Goal: Task Accomplishment & Management: Manage account settings

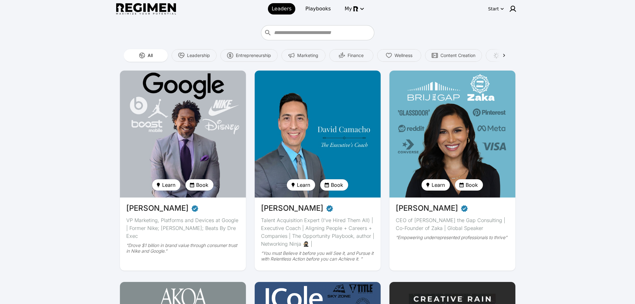
click at [176, 97] on img at bounding box center [183, 134] width 130 height 131
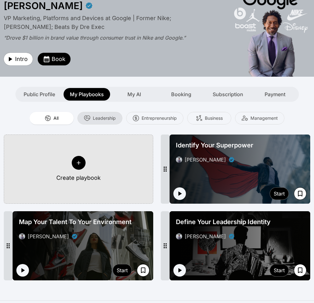
scroll to position [22, 0]
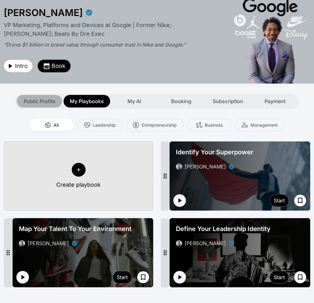
click at [34, 105] on div "Public Profile" at bounding box center [39, 101] width 45 height 13
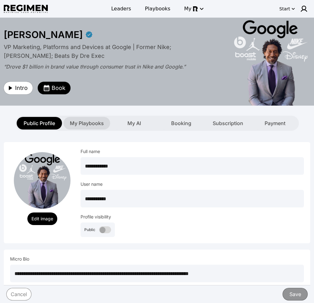
click at [80, 124] on span "My Playbooks" at bounding box center [87, 124] width 34 height 8
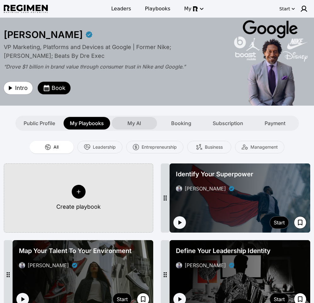
click at [133, 123] on span "My AI" at bounding box center [134, 124] width 14 height 8
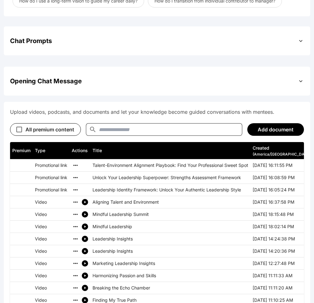
scroll to position [220, 0]
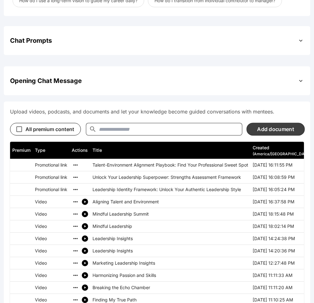
click at [275, 129] on button "Add document" at bounding box center [275, 129] width 58 height 13
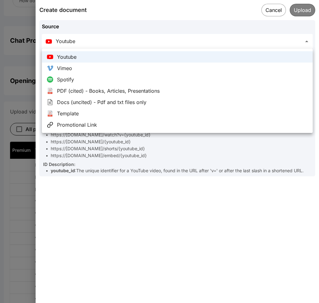
click at [184, 202] on div at bounding box center [159, 151] width 319 height 303
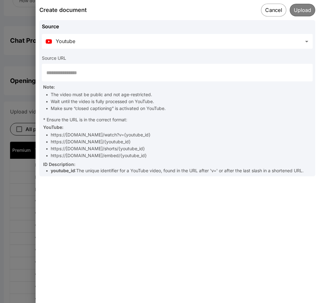
click at [271, 12] on button "Cancel" at bounding box center [273, 9] width 25 height 13
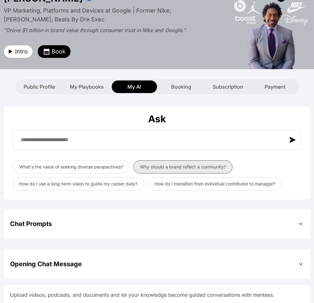
scroll to position [165, 0]
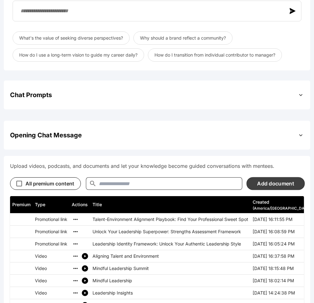
click at [270, 184] on button "Add document" at bounding box center [275, 183] width 58 height 13
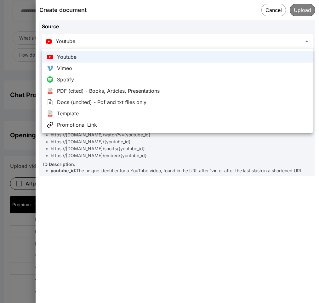
click at [196, 40] on div at bounding box center [159, 151] width 319 height 303
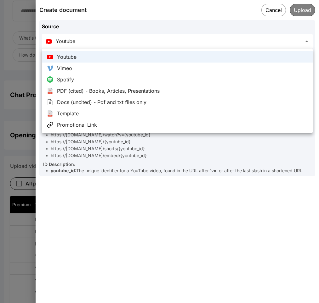
click at [230, 42] on div at bounding box center [159, 151] width 319 height 303
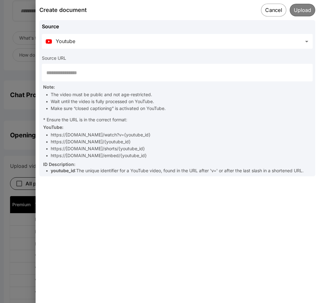
click at [273, 8] on button "Cancel" at bounding box center [273, 9] width 25 height 13
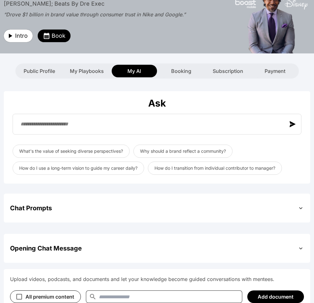
scroll to position [33, 0]
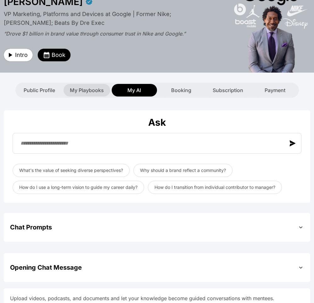
click at [91, 90] on span "My Playbooks" at bounding box center [87, 91] width 34 height 8
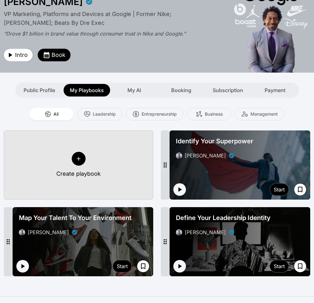
click at [83, 157] on div at bounding box center [79, 159] width 14 height 14
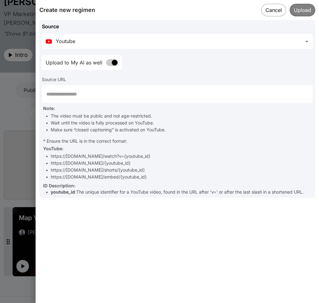
click at [274, 1] on div "Create new regimen Cancel Upload" at bounding box center [177, 10] width 283 height 20
click at [272, 13] on button "Cancel" at bounding box center [273, 9] width 25 height 13
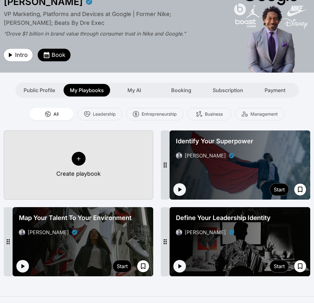
click at [90, 157] on button "Create playbook" at bounding box center [78, 165] width 149 height 69
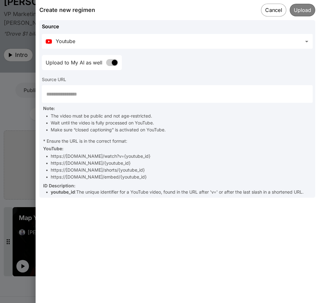
click at [270, 12] on button "Cancel" at bounding box center [273, 9] width 25 height 13
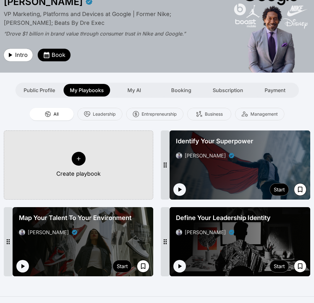
click at [80, 160] on icon at bounding box center [79, 159] width 6 height 6
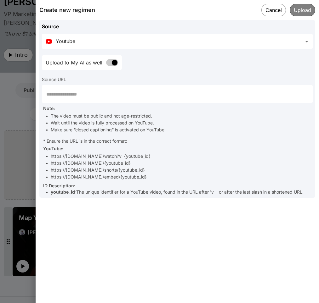
click at [223, 44] on body "**********" at bounding box center [159, 187] width 319 height 440
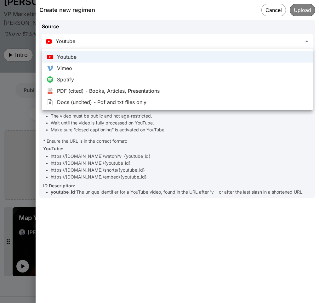
click at [271, 13] on div at bounding box center [159, 151] width 319 height 303
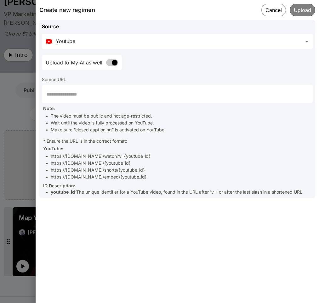
click at [20, 132] on div at bounding box center [159, 151] width 319 height 303
click at [278, 12] on button "Cancel" at bounding box center [273, 9] width 25 height 13
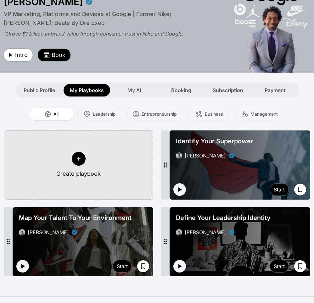
click at [238, 138] on span "Identify Your Superpower" at bounding box center [214, 141] width 77 height 9
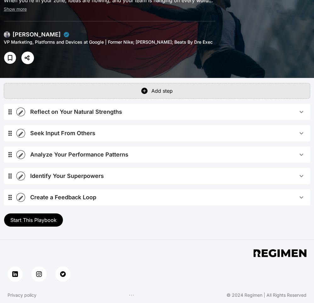
scroll to position [80, 0]
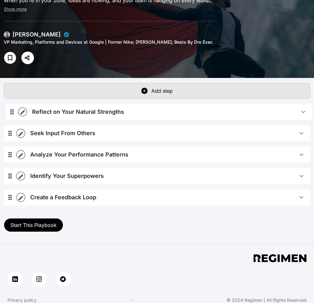
click at [14, 118] on div "Reflect on Your Natural Strengths Play Reflecting on your natural strengths inv…" at bounding box center [157, 157] width 306 height 107
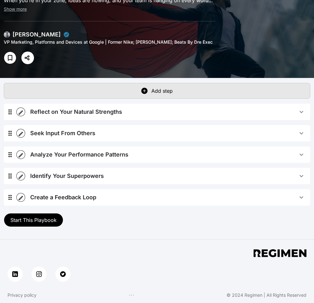
click at [22, 111] on icon "button" at bounding box center [21, 112] width 4 height 4
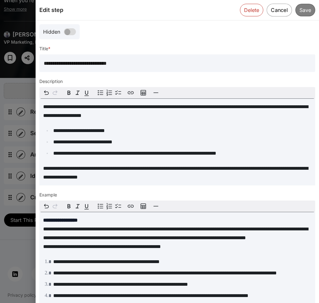
click at [277, 11] on button "Cancel" at bounding box center [278, 9] width 25 height 13
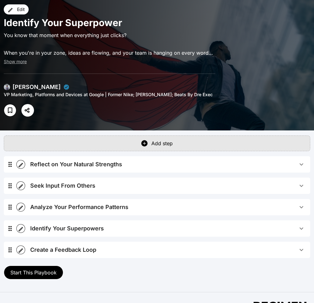
scroll to position [64, 0]
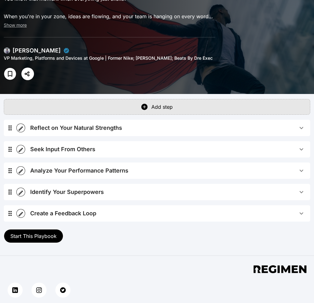
click at [146, 212] on span "Create a Feedback Loop" at bounding box center [163, 213] width 267 height 9
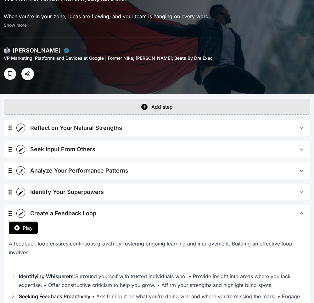
click at [146, 212] on span "Create a Feedback Loop" at bounding box center [163, 213] width 267 height 9
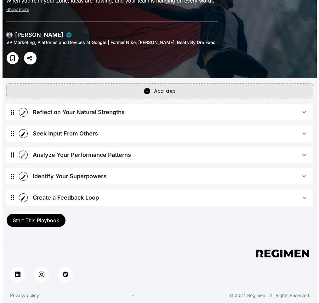
scroll to position [80, 0]
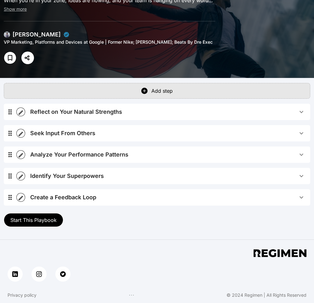
click at [21, 112] on icon "button" at bounding box center [21, 113] width 6 height 6
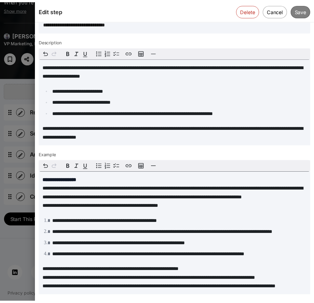
scroll to position [32, 0]
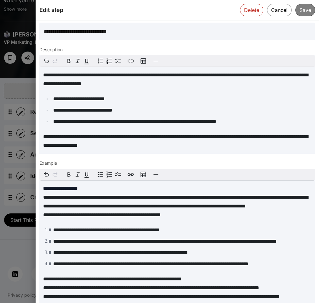
click at [270, 17] on div "Edit step Delete Cancel Save" at bounding box center [177, 10] width 283 height 20
click at [267, 8] on button "Cancel" at bounding box center [278, 9] width 25 height 13
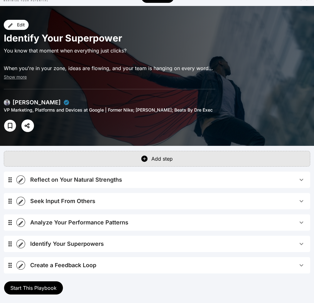
scroll to position [0, 0]
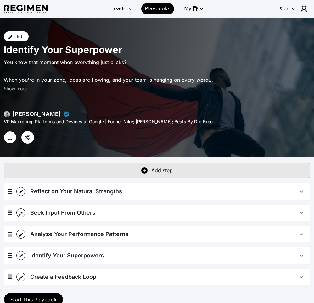
click at [31, 114] on div "[PERSON_NAME]" at bounding box center [37, 114] width 48 height 9
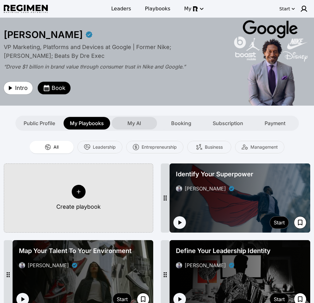
click at [144, 120] on div "My AI" at bounding box center [134, 123] width 45 height 13
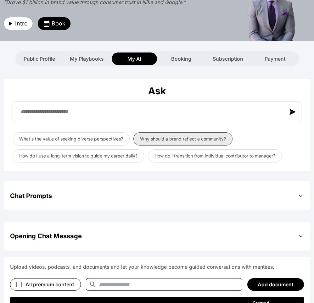
scroll to position [136, 0]
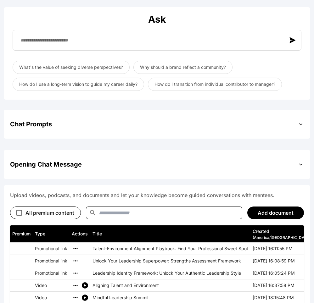
click at [244, 126] on div "Chat Prompts" at bounding box center [157, 124] width 294 height 16
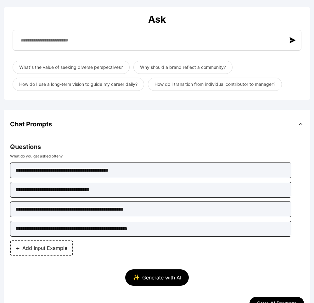
click at [244, 123] on div "Chat Prompts" at bounding box center [157, 124] width 294 height 16
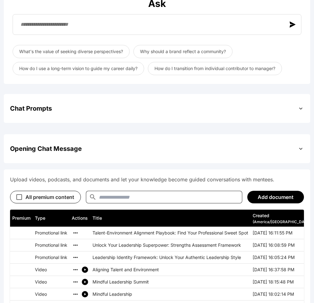
scroll to position [168, 0]
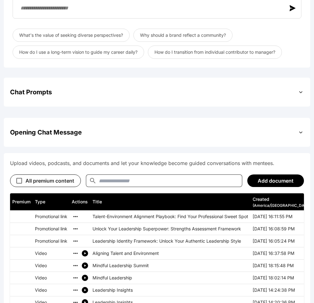
click at [231, 133] on div "Opening Chat Message" at bounding box center [157, 132] width 294 height 16
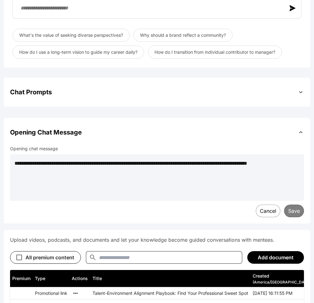
click at [232, 132] on div "Opening Chat Message" at bounding box center [157, 132] width 294 height 16
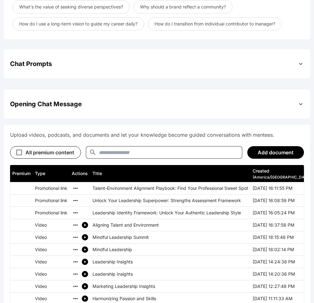
scroll to position [239, 0]
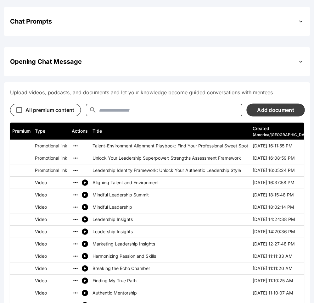
click at [267, 113] on button "Add document" at bounding box center [275, 109] width 58 height 13
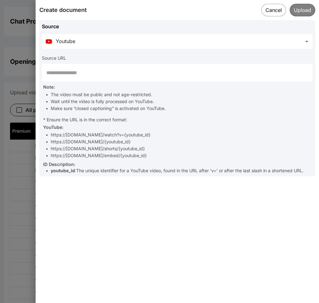
click at [21, 95] on div at bounding box center [159, 151] width 319 height 303
click at [265, 13] on button "Cancel" at bounding box center [273, 9] width 25 height 13
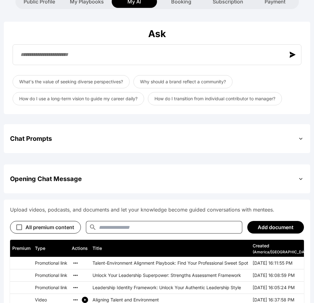
scroll to position [0, 0]
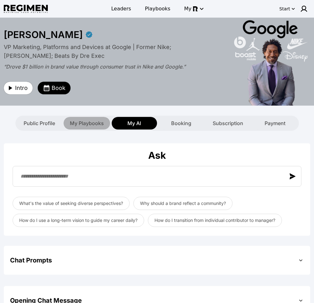
click at [98, 126] on span "My Playbooks" at bounding box center [87, 124] width 34 height 8
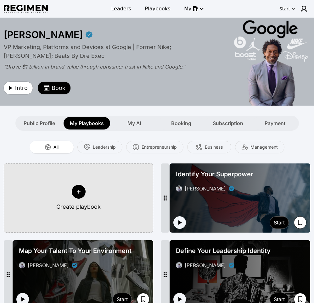
click at [195, 178] on div "Identify Your Superpower Daryl Butler" at bounding box center [239, 181] width 133 height 28
click at [79, 192] on icon at bounding box center [79, 192] width 4 height 4
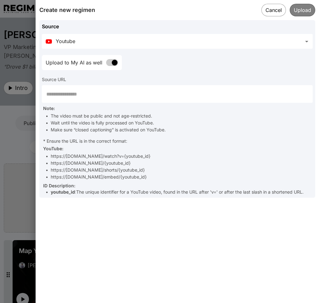
click at [29, 179] on div at bounding box center [159, 151] width 319 height 303
click at [261, 9] on div "Create new regimen Cancel Upload" at bounding box center [177, 10] width 283 height 20
click at [271, 13] on button "Cancel" at bounding box center [273, 9] width 25 height 13
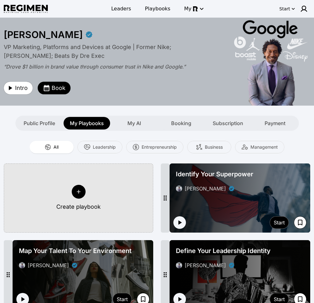
click at [84, 194] on div at bounding box center [79, 192] width 14 height 14
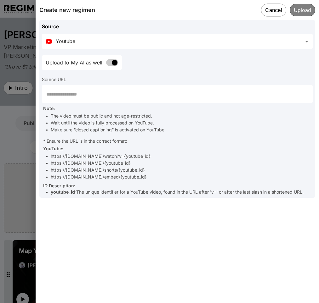
click at [281, 10] on button "Cancel" at bounding box center [273, 9] width 25 height 13
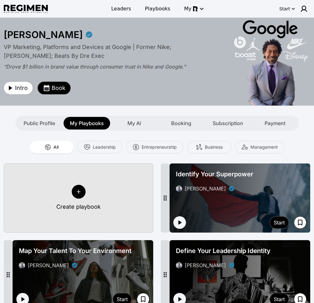
click at [243, 179] on div "Identify Your Superpower Daryl Butler" at bounding box center [239, 181] width 133 height 28
click at [238, 166] on div "Identify Your Superpower Daryl Butler" at bounding box center [240, 181] width 141 height 35
click at [106, 201] on button "Create playbook" at bounding box center [78, 198] width 149 height 69
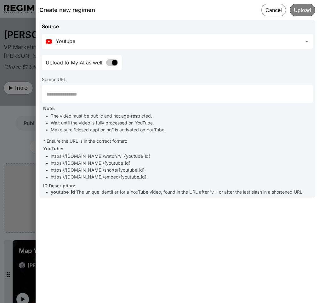
click at [159, 43] on body "**********" at bounding box center [159, 220] width 319 height 440
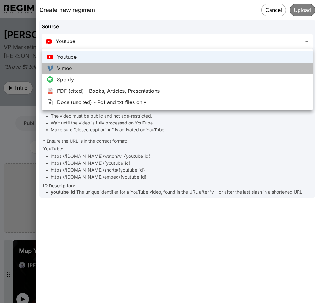
click at [85, 68] on li "Vimeo" at bounding box center [177, 68] width 271 height 11
type input "*****"
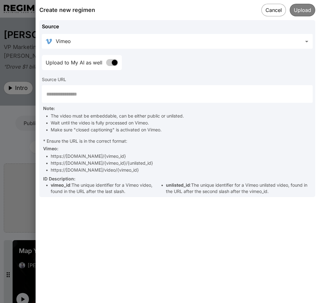
click at [89, 89] on input "text" at bounding box center [177, 94] width 271 height 18
paste input "**********"
type input "**********"
click at [268, 9] on button "Cancel" at bounding box center [273, 9] width 25 height 13
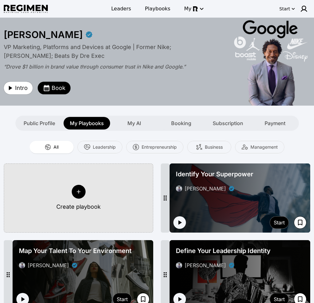
click at [247, 184] on div "Identify Your Superpower Daryl Butler" at bounding box center [239, 181] width 133 height 28
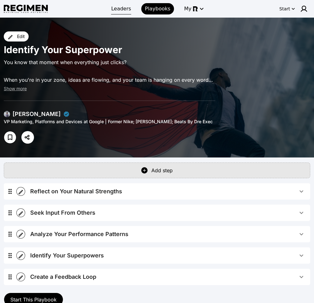
click at [121, 11] on span "Leaders" at bounding box center [121, 9] width 20 height 8
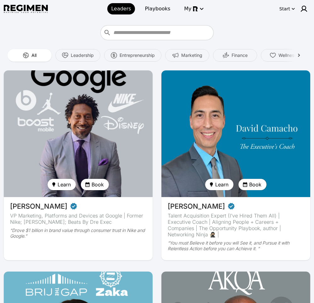
click at [92, 170] on img at bounding box center [78, 134] width 153 height 131
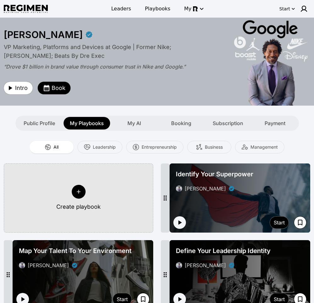
click at [247, 173] on span "Identify Your Superpower" at bounding box center [214, 174] width 77 height 9
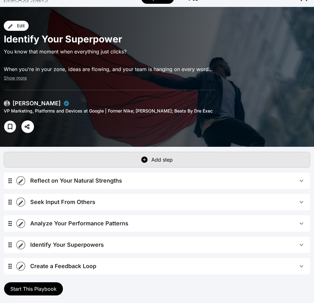
scroll to position [19, 0]
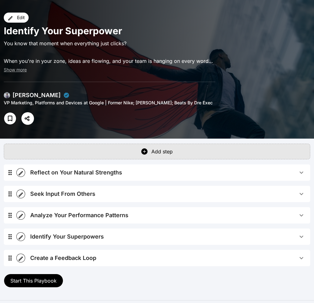
click at [259, 174] on span "Reflect on Your Natural Strengths" at bounding box center [163, 172] width 267 height 9
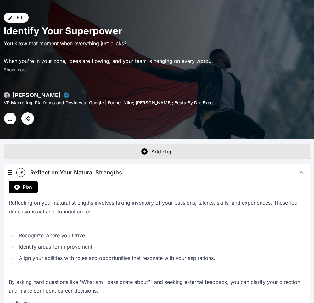
click at [259, 174] on span "Reflect on Your Natural Strengths" at bounding box center [163, 172] width 267 height 9
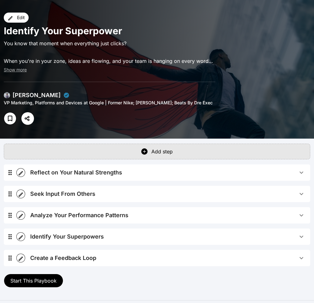
click at [259, 174] on span "Reflect on Your Natural Strengths" at bounding box center [163, 172] width 267 height 9
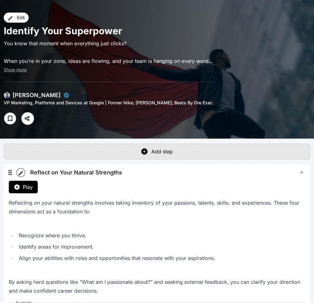
click at [259, 174] on span "Reflect on Your Natural Strengths" at bounding box center [163, 172] width 267 height 9
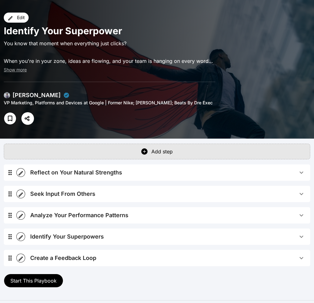
click at [259, 174] on span "Reflect on Your Natural Strengths" at bounding box center [163, 172] width 267 height 9
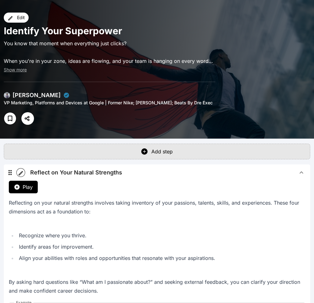
click at [259, 174] on span "Reflect on Your Natural Strengths" at bounding box center [163, 172] width 267 height 9
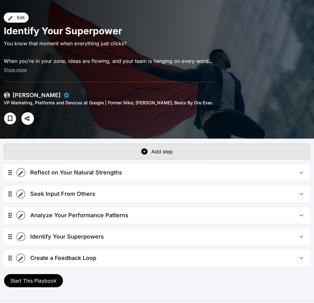
click at [258, 175] on span "Reflect on Your Natural Strengths" at bounding box center [163, 172] width 267 height 9
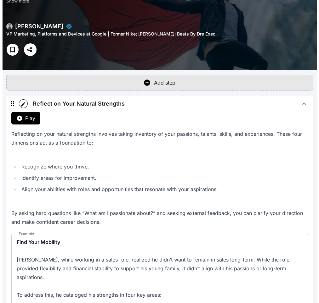
scroll to position [78, 0]
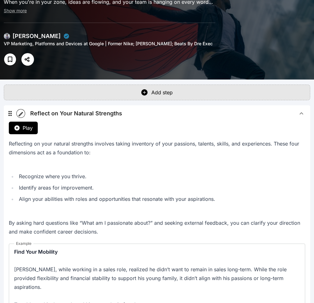
click at [24, 116] on icon "button" at bounding box center [21, 114] width 6 height 6
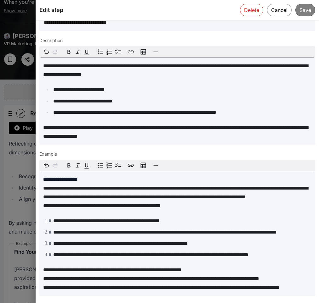
scroll to position [42, 0]
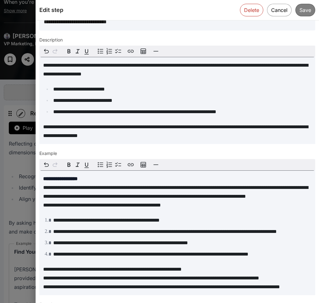
click at [198, 103] on li "**********" at bounding box center [181, 100] width 260 height 9
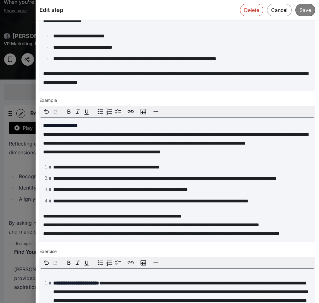
scroll to position [97, 0]
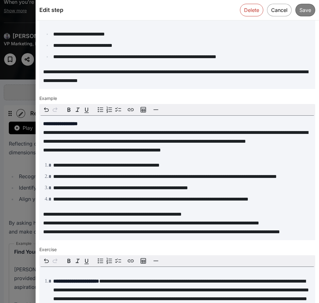
click at [148, 166] on div "**********" at bounding box center [177, 178] width 276 height 125
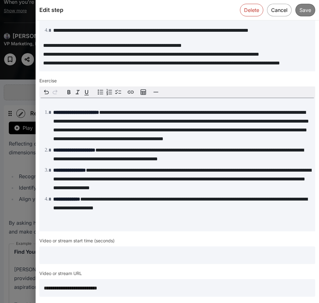
scroll to position [301, 0]
click at [167, 128] on span "**********" at bounding box center [180, 125] width 255 height 31
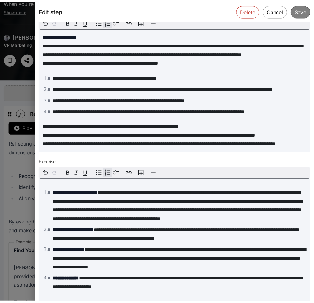
scroll to position [278, 0]
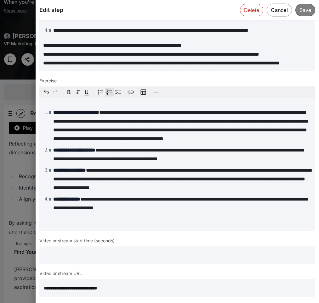
click at [274, 9] on button "Cancel" at bounding box center [278, 9] width 25 height 13
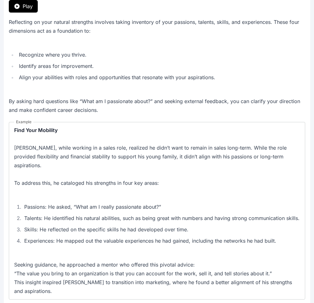
scroll to position [0, 0]
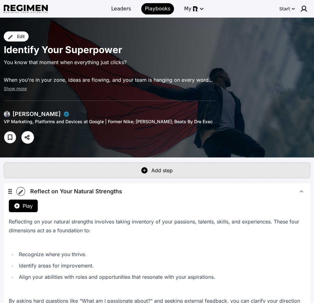
click at [200, 192] on span "Reflect on Your Natural Strengths" at bounding box center [163, 191] width 267 height 9
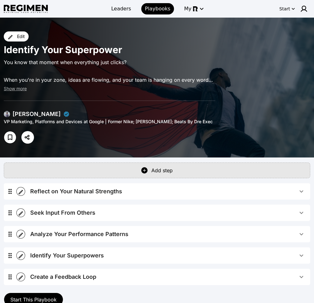
click at [201, 191] on span "Reflect on Your Natural Strengths" at bounding box center [163, 191] width 267 height 9
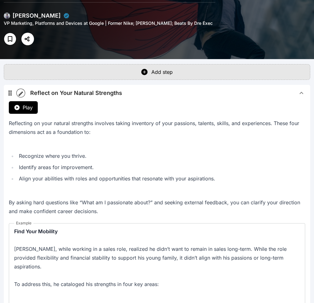
click at [209, 97] on span "Reflect on Your Natural Strengths" at bounding box center [163, 93] width 267 height 9
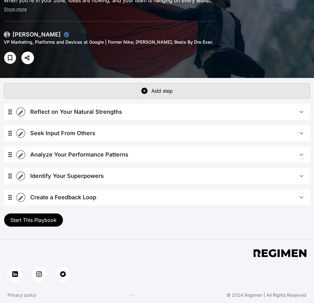
scroll to position [80, 0]
click at [63, 113] on div "Reflect on Your Natural Strengths" at bounding box center [76, 112] width 92 height 9
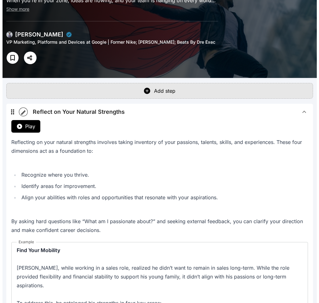
scroll to position [98, 0]
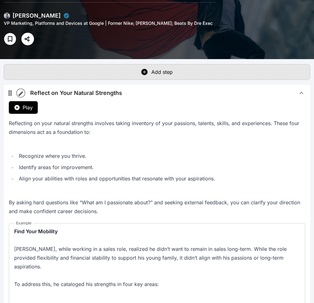
click at [21, 94] on icon "button" at bounding box center [21, 94] width 4 height 4
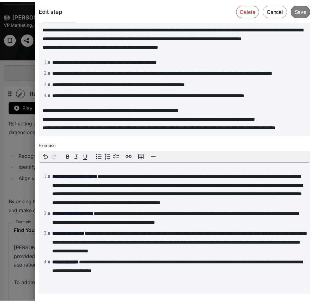
scroll to position [301, 0]
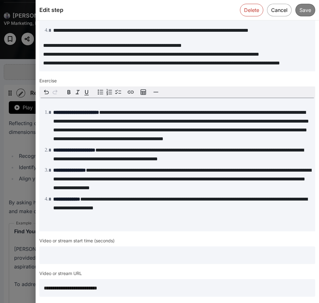
click at [161, 284] on input "**********" at bounding box center [177, 288] width 276 height 18
click at [279, 14] on button "Cancel" at bounding box center [278, 9] width 25 height 13
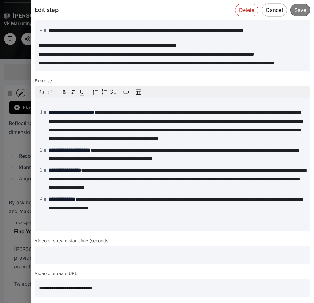
scroll to position [0, 0]
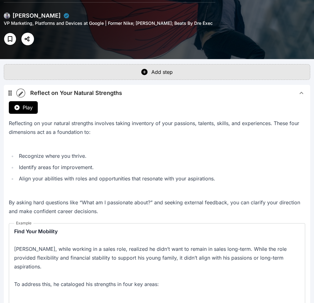
click at [176, 89] on span "Reflect on Your Natural Strengths" at bounding box center [163, 93] width 267 height 9
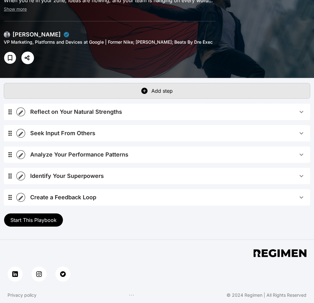
scroll to position [80, 0]
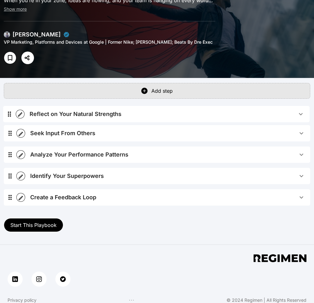
drag, startPoint x: 12, startPoint y: 110, endPoint x: 12, endPoint y: 114, distance: 3.8
click at [12, 114] on div "Reflect on Your Natural Strengths Play Reflecting on your natural strengths inv…" at bounding box center [157, 157] width 306 height 107
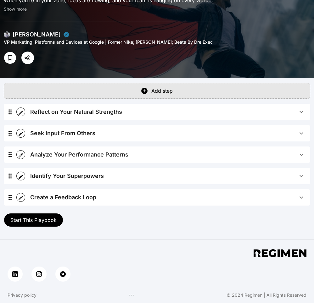
click at [161, 89] on div "Add step" at bounding box center [161, 91] width 21 height 8
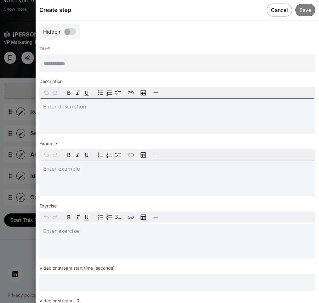
click at [271, 10] on button "Cancel" at bounding box center [278, 9] width 25 height 13
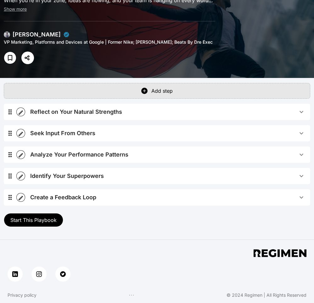
click at [169, 96] on button "Add step" at bounding box center [157, 91] width 306 height 16
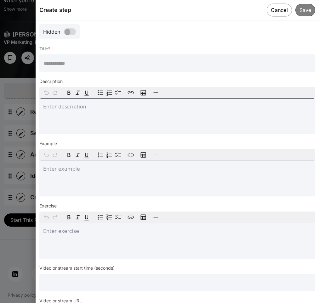
click at [275, 10] on button "Cancel" at bounding box center [278, 9] width 25 height 13
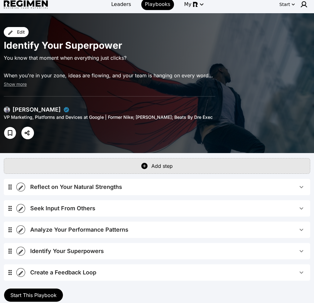
scroll to position [0, 0]
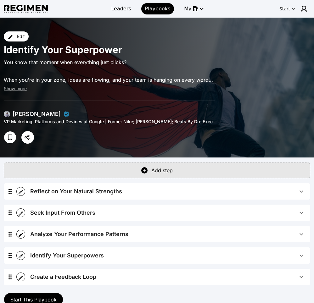
click at [27, 115] on div "[PERSON_NAME]" at bounding box center [37, 114] width 48 height 9
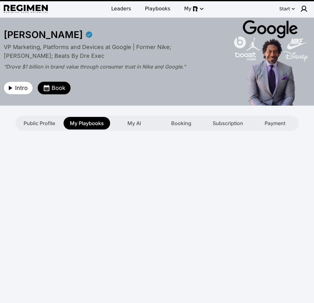
type textarea "**********"
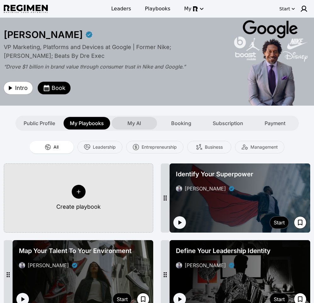
click at [131, 124] on span "My AI" at bounding box center [134, 124] width 14 height 8
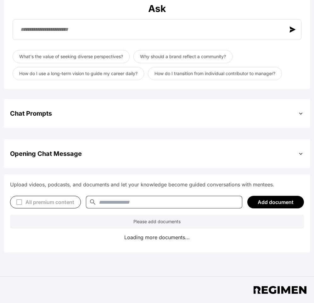
scroll to position [158, 0]
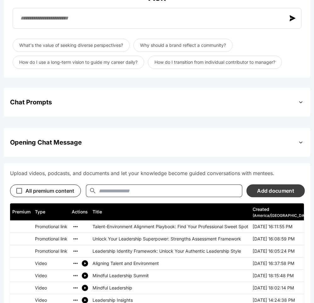
click at [264, 193] on button "Add document" at bounding box center [275, 190] width 58 height 13
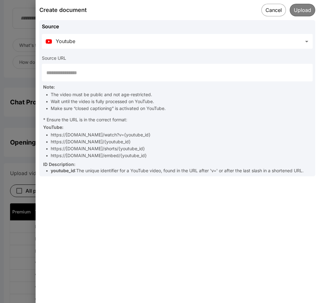
click at [186, 59] on div "Source URL" at bounding box center [177, 59] width 271 height 9
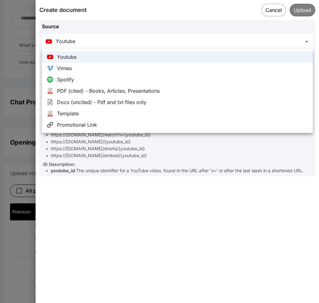
click at [288, 40] on div at bounding box center [159, 151] width 319 height 303
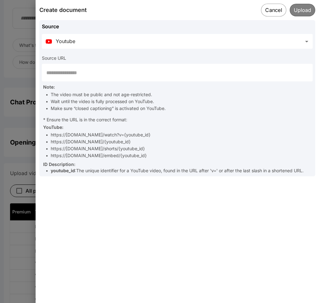
click at [276, 11] on button "Cancel" at bounding box center [273, 9] width 25 height 13
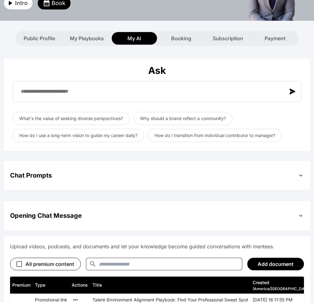
scroll to position [132, 0]
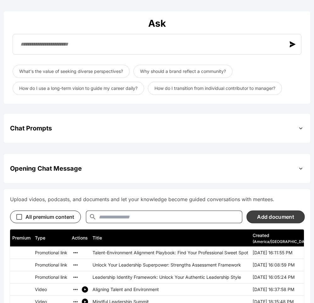
click at [263, 218] on button "Add document" at bounding box center [275, 216] width 58 height 13
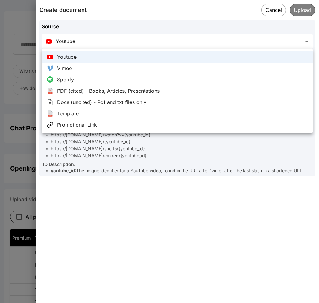
click at [288, 146] on div at bounding box center [159, 151] width 319 height 303
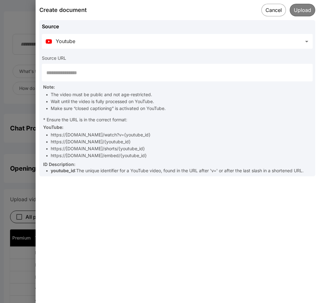
click at [272, 10] on button "Cancel" at bounding box center [273, 10] width 25 height 13
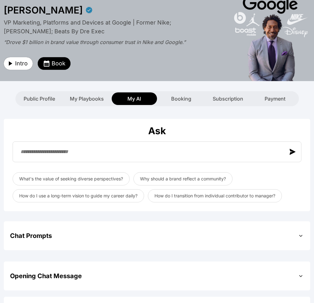
scroll to position [4, 0]
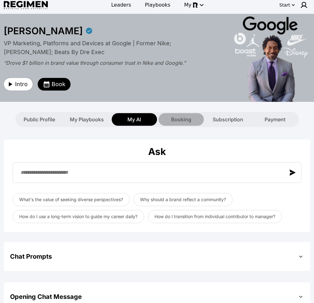
click at [180, 120] on span "Booking" at bounding box center [181, 120] width 20 height 8
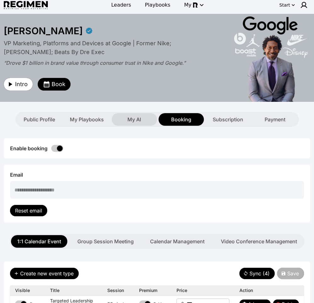
click at [129, 118] on span "My AI" at bounding box center [134, 120] width 14 height 8
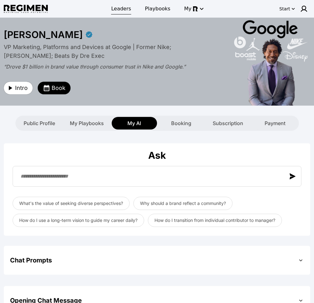
click at [124, 10] on span "Leaders" at bounding box center [121, 9] width 20 height 8
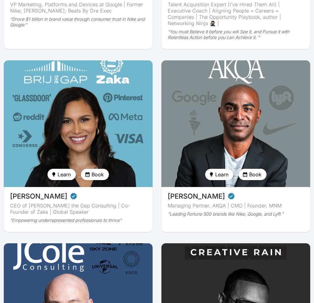
scroll to position [423, 0]
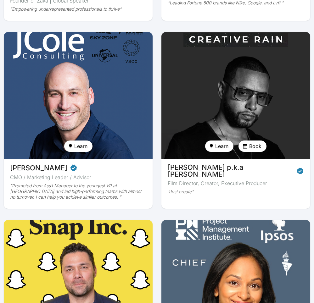
click at [240, 90] on img at bounding box center [235, 95] width 153 height 131
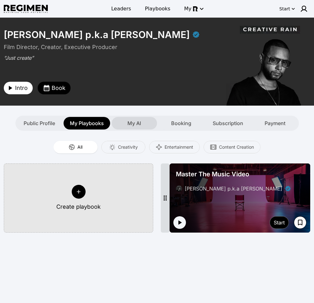
click at [148, 121] on div "My AI" at bounding box center [134, 123] width 45 height 13
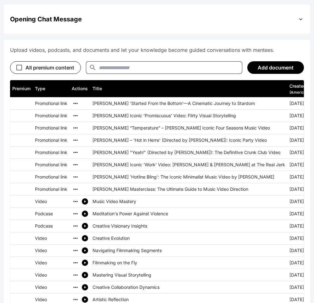
scroll to position [184, 0]
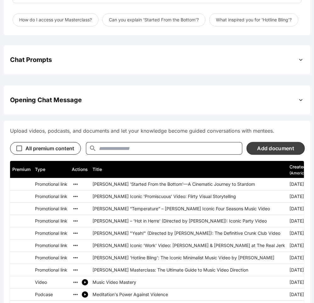
click at [272, 151] on button "Add document" at bounding box center [275, 148] width 58 height 13
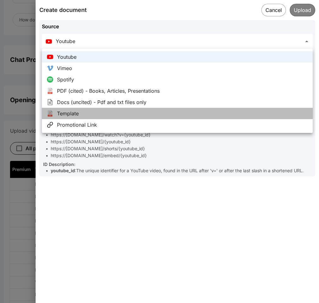
click at [76, 116] on div "Template" at bounding box center [68, 114] width 22 height 8
type input "********"
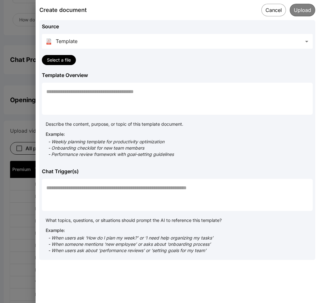
click at [56, 59] on div "Select a file" at bounding box center [59, 60] width 24 height 6
click at [133, 92] on textarea "Template Overview" at bounding box center [177, 99] width 262 height 22
type textarea "*"
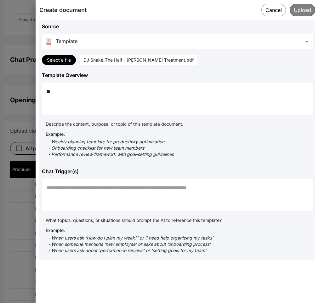
type textarea "*"
drag, startPoint x: 165, startPoint y: 90, endPoint x: 157, endPoint y: 92, distance: 8.6
click at [157, 92] on textarea "**********" at bounding box center [177, 99] width 262 height 22
click at [199, 92] on textarea "**********" at bounding box center [177, 99] width 262 height 22
click at [107, 92] on textarea "**********" at bounding box center [177, 99] width 262 height 22
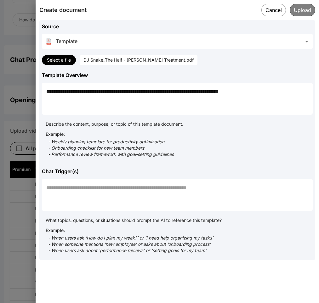
type textarea "**********"
click at [126, 198] on textarea "Chat Trigger(s)" at bounding box center [177, 195] width 262 height 22
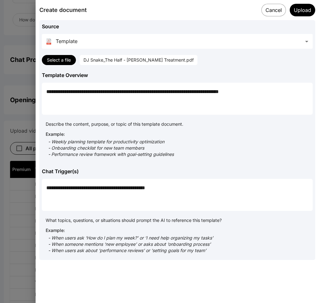
drag, startPoint x: 91, startPoint y: 187, endPoint x: 52, endPoint y: 186, distance: 39.0
click at [52, 186] on textarea "**********" at bounding box center [177, 195] width 262 height 22
click at [126, 193] on textarea "**********" at bounding box center [177, 195] width 262 height 22
drag, startPoint x: 90, startPoint y: 194, endPoint x: 51, endPoint y: 195, distance: 38.7
click at [51, 195] on textarea "**********" at bounding box center [177, 195] width 262 height 22
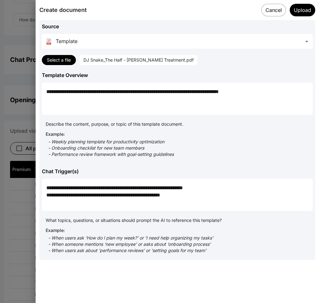
type textarea "**********"
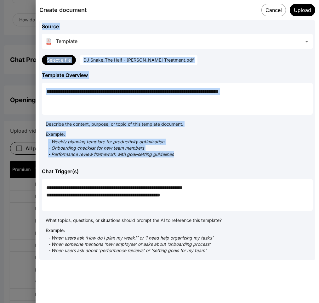
drag, startPoint x: 314, startPoint y: 13, endPoint x: 194, endPoint y: 162, distance: 190.9
click at [194, 162] on div "**********" at bounding box center [177, 130] width 283 height 260
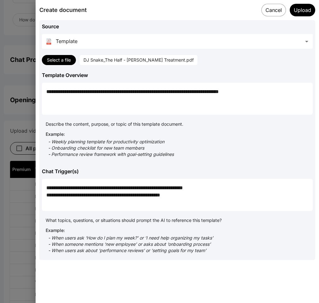
click at [169, 192] on textarea "**********" at bounding box center [177, 195] width 262 height 22
drag, startPoint x: 193, startPoint y: 195, endPoint x: 51, endPoint y: 194, distance: 142.5
click at [51, 194] on textarea "**********" at bounding box center [177, 195] width 262 height 22
click at [299, 11] on button "Upload" at bounding box center [302, 9] width 26 height 13
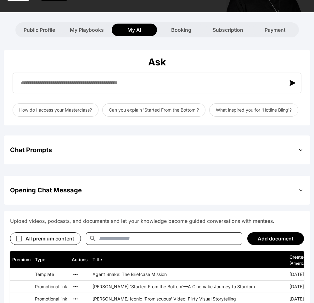
scroll to position [198, 0]
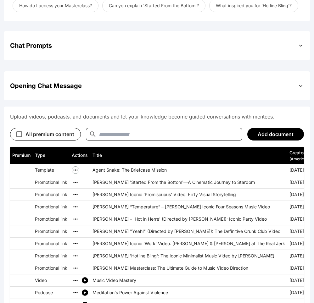
click at [76, 169] on icon "simple table" at bounding box center [75, 170] width 6 height 6
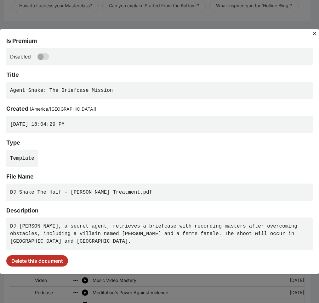
click at [83, 226] on pre "DJ Snake, a secret agent, retrieves a briefcase with recording masters after ov…" at bounding box center [159, 234] width 306 height 33
click at [83, 225] on pre "DJ Snake, a secret agent, retrieves a briefcase with recording masters after ov…" at bounding box center [159, 234] width 306 height 33
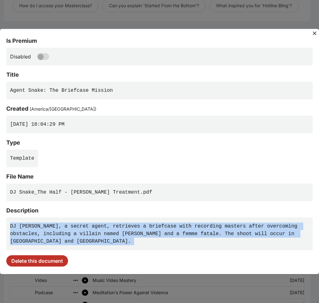
click at [83, 225] on pre "DJ Snake, a secret agent, retrieves a briefcase with recording masters after ov…" at bounding box center [159, 234] width 306 height 33
click at [110, 236] on pre "DJ Snake, a secret agent, retrieves a briefcase with recording masters after ov…" at bounding box center [159, 234] width 306 height 33
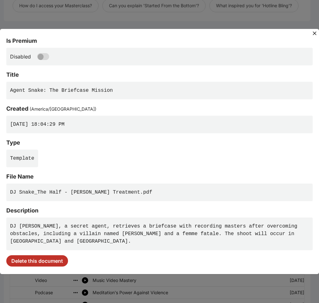
click at [125, 233] on pre "DJ Snake, a secret agent, retrieves a briefcase with recording masters after ov…" at bounding box center [159, 234] width 306 height 33
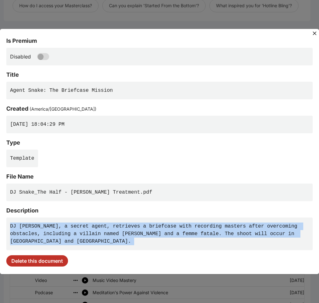
click at [125, 233] on pre "DJ Snake, a secret agent, retrieves a briefcase with recording masters after ov…" at bounding box center [159, 234] width 306 height 33
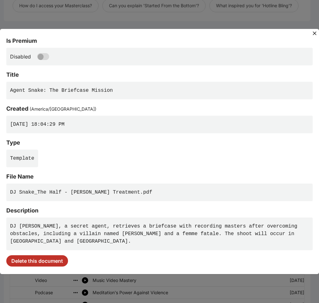
click at [100, 195] on pre "DJ Snake_The Half - Director X Treatment.pdf" at bounding box center [159, 193] width 306 height 18
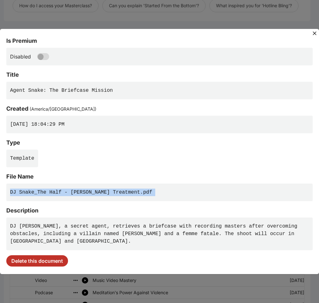
click at [100, 195] on pre "DJ Snake_The Half - Director X Treatment.pdf" at bounding box center [159, 193] width 306 height 18
copy pre "DJ Snake_The Half - Director X Treatment.pdf"
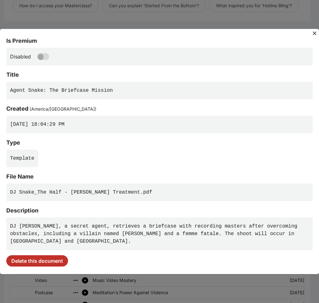
click at [109, 240] on pre "DJ Snake, a secret agent, retrieves a briefcase with recording masters after ov…" at bounding box center [159, 234] width 306 height 33
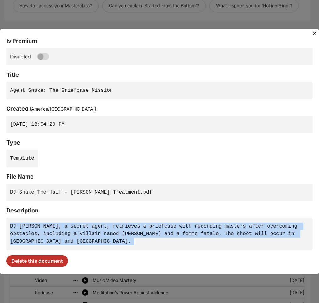
click at [109, 239] on pre "DJ Snake, a secret agent, retrieves a briefcase with recording masters after ov…" at bounding box center [159, 234] width 306 height 33
click at [132, 235] on pre "DJ Snake, a secret agent, retrieves a briefcase with recording masters after ov…" at bounding box center [159, 234] width 306 height 33
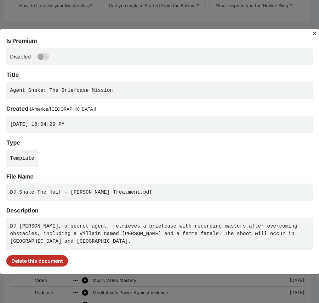
click at [174, 24] on div "Is Premium Disabled Title Agent Snake: The Briefcase Mission Created ( America/…" at bounding box center [159, 151] width 319 height 263
click at [314, 31] on icon at bounding box center [314, 33] width 6 height 6
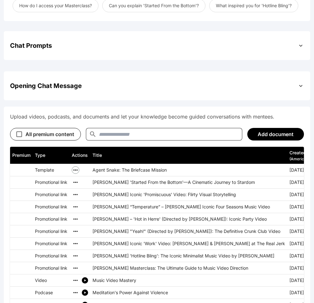
click at [79, 168] on button "simple table" at bounding box center [76, 170] width 8 height 8
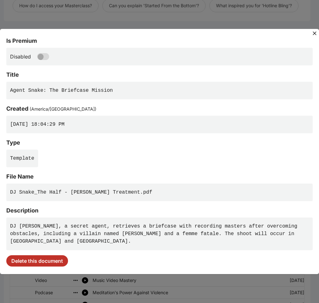
click at [78, 228] on pre "DJ Snake, a secret agent, retrieves a briefcase with recording masters after ov…" at bounding box center [159, 234] width 306 height 33
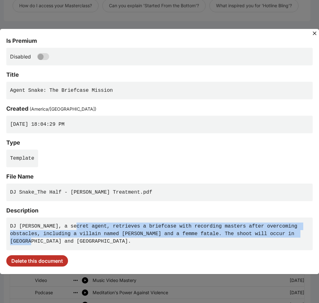
drag, startPoint x: 117, startPoint y: 236, endPoint x: 77, endPoint y: 224, distance: 41.7
click at [77, 224] on pre "DJ Snake, a secret agent, retrieves a briefcase with recording masters after ov…" at bounding box center [159, 234] width 306 height 33
click at [87, 224] on pre "DJ Snake, a secret agent, retrieves a briefcase with recording masters after ov…" at bounding box center [159, 234] width 306 height 33
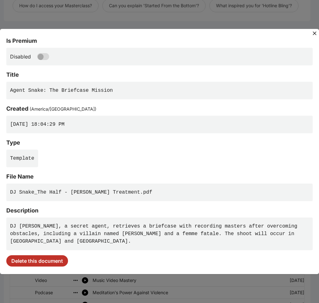
click at [313, 34] on icon at bounding box center [314, 33] width 4 height 4
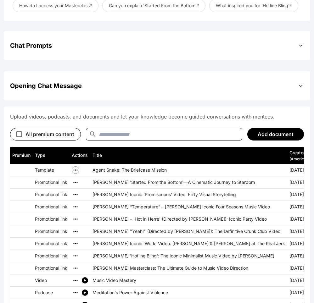
click at [78, 168] on icon "simple table" at bounding box center [75, 170] width 6 height 6
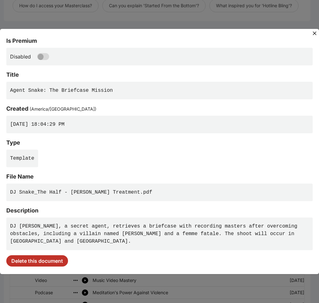
click at [121, 234] on pre "DJ Snake, a secret agent, retrieves a briefcase with recording masters after ov…" at bounding box center [159, 234] width 306 height 33
click at [135, 226] on pre "DJ Snake, a secret agent, retrieves a briefcase with recording masters after ov…" at bounding box center [159, 234] width 306 height 33
click at [155, 76] on div "Title" at bounding box center [159, 74] width 306 height 9
drag, startPoint x: 156, startPoint y: 109, endPoint x: 132, endPoint y: 134, distance: 34.7
click at [156, 109] on div "Created ( America/Toronto )" at bounding box center [159, 108] width 306 height 9
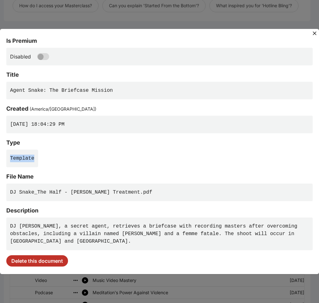
click at [114, 146] on div "Is Premium Disabled Title Agent Snake: The Briefcase Mission Created ( America/…" at bounding box center [159, 151] width 306 height 230
click at [211, 21] on div "Is Premium Disabled Title Agent Snake: The Briefcase Mission Created ( America/…" at bounding box center [159, 151] width 319 height 263
click at [314, 33] on icon at bounding box center [314, 33] width 4 height 4
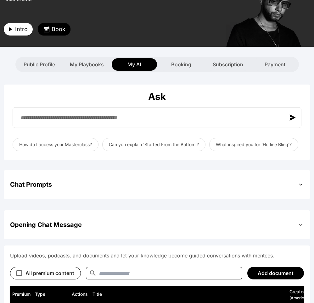
scroll to position [0, 0]
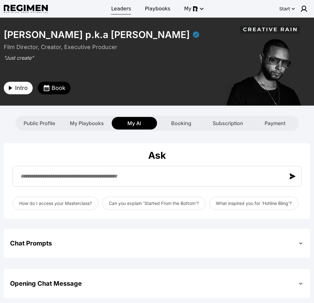
click at [127, 12] on span "Leaders" at bounding box center [121, 9] width 20 height 8
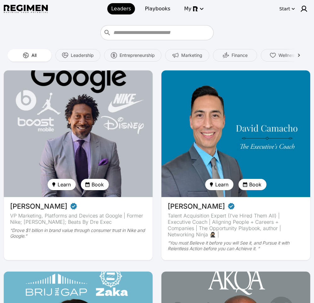
click at [99, 129] on img at bounding box center [78, 134] width 153 height 131
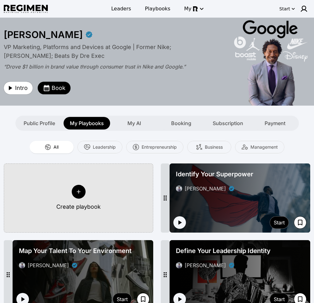
click at [77, 191] on icon at bounding box center [79, 192] width 6 height 6
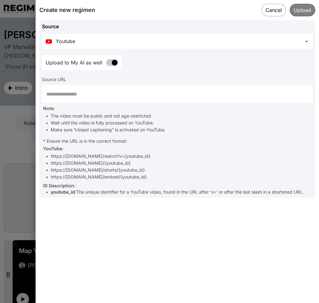
click at [171, 38] on body "**********" at bounding box center [159, 220] width 319 height 440
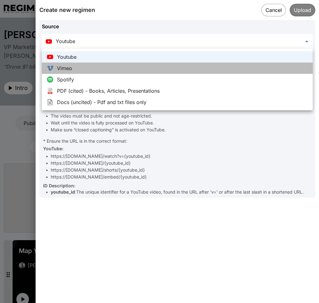
click at [109, 70] on li "Vimeo" at bounding box center [177, 68] width 271 height 11
type input "*****"
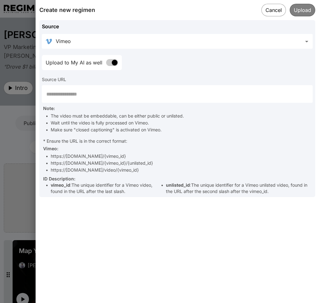
click at [106, 86] on input "text" at bounding box center [177, 94] width 271 height 18
paste input "**********"
type input "**********"
click at [270, 12] on button "Cancel" at bounding box center [273, 9] width 25 height 13
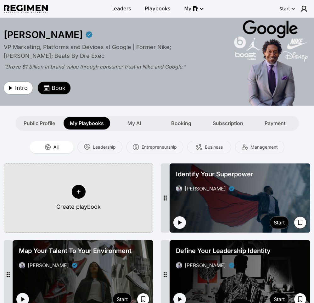
click at [214, 178] on span "Identify Your Superpower" at bounding box center [214, 174] width 77 height 9
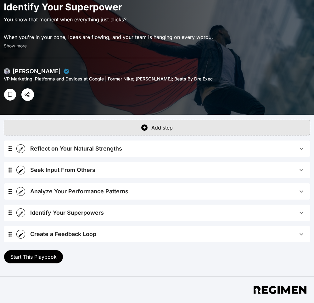
scroll to position [44, 0]
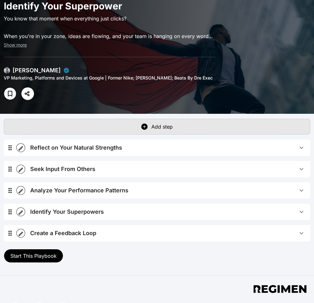
click at [102, 150] on div "Reflect on Your Natural Strengths" at bounding box center [76, 147] width 92 height 9
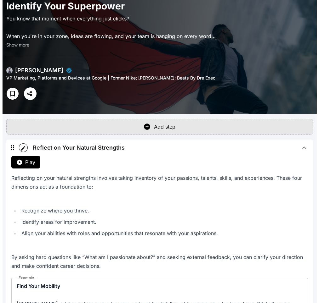
scroll to position [96, 0]
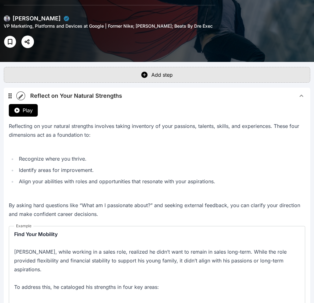
click at [22, 95] on icon "button" at bounding box center [21, 96] width 4 height 4
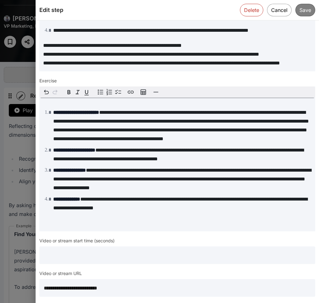
scroll to position [301, 0]
click at [124, 291] on input "**********" at bounding box center [177, 288] width 276 height 18
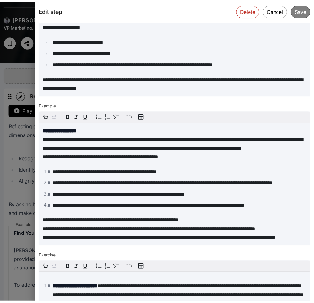
scroll to position [37, 0]
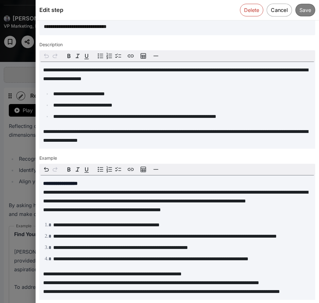
click at [275, 9] on button "Cancel" at bounding box center [278, 9] width 25 height 13
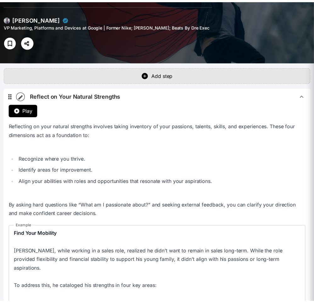
scroll to position [0, 0]
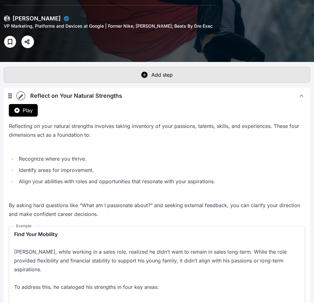
click at [115, 97] on div "Reflect on Your Natural Strengths" at bounding box center [76, 96] width 92 height 9
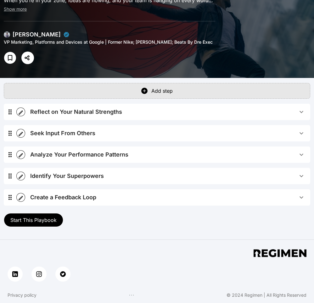
scroll to position [80, 0]
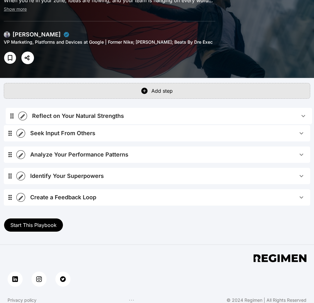
drag, startPoint x: 10, startPoint y: 115, endPoint x: 12, endPoint y: 121, distance: 6.5
click at [12, 121] on div "Reflect on Your Natural Strengths Play Reflecting on your natural strengths inv…" at bounding box center [157, 157] width 306 height 107
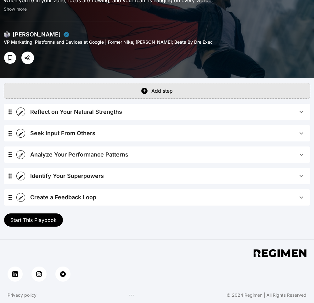
click at [160, 91] on div "Add step" at bounding box center [161, 91] width 21 height 8
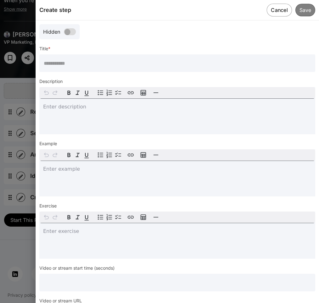
click at [277, 9] on button "Cancel" at bounding box center [278, 9] width 25 height 13
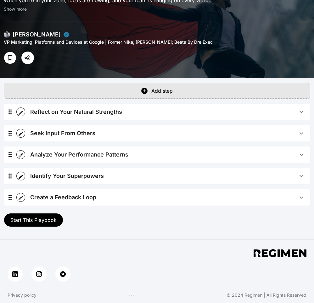
scroll to position [0, 0]
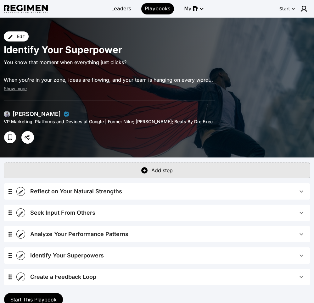
click at [13, 114] on div "[PERSON_NAME]" at bounding box center [37, 114] width 48 height 9
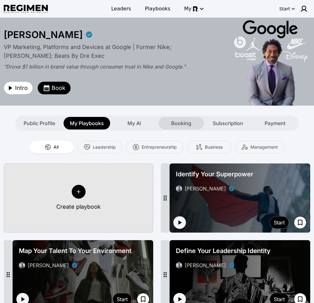
click at [180, 125] on span "Booking" at bounding box center [181, 124] width 20 height 8
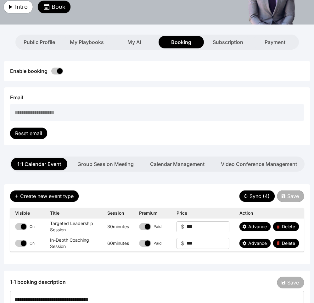
scroll to position [134, 0]
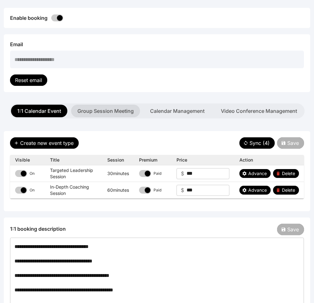
click at [109, 109] on button "Group Session Meeting" at bounding box center [105, 111] width 69 height 13
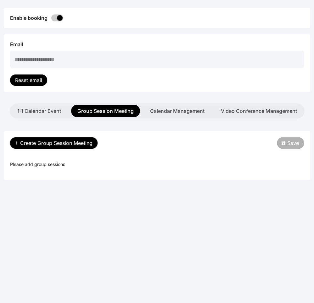
click at [53, 141] on span "Create Group Session Meeting" at bounding box center [56, 143] width 72 height 8
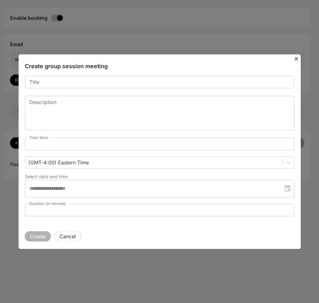
click at [296, 59] on icon at bounding box center [296, 59] width 4 height 4
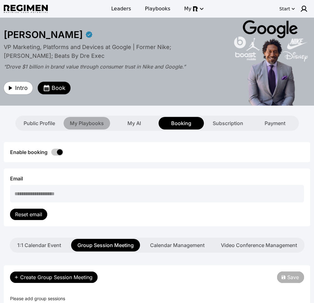
click at [83, 122] on span "My Playbooks" at bounding box center [87, 124] width 34 height 8
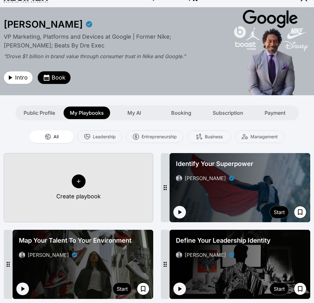
scroll to position [11, 0]
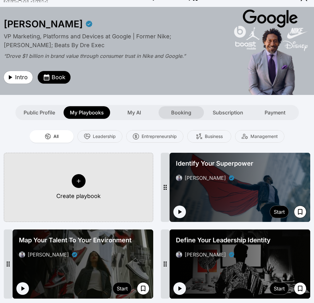
click at [182, 113] on span "Booking" at bounding box center [181, 113] width 20 height 8
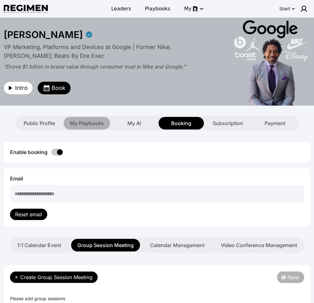
click at [78, 122] on span "My Playbooks" at bounding box center [87, 124] width 34 height 8
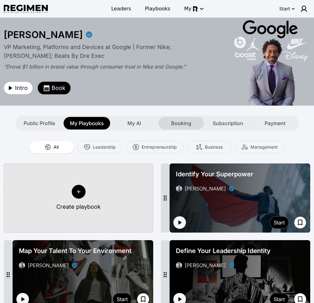
click at [179, 125] on span "Booking" at bounding box center [181, 124] width 20 height 8
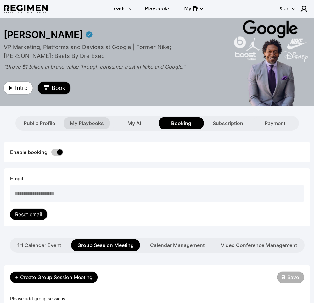
click at [90, 122] on span "My Playbooks" at bounding box center [87, 124] width 34 height 8
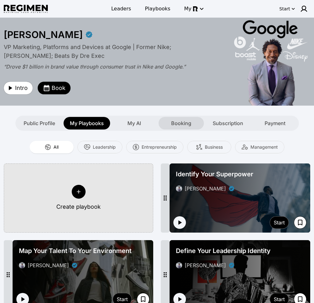
click at [187, 123] on span "Booking" at bounding box center [181, 124] width 20 height 8
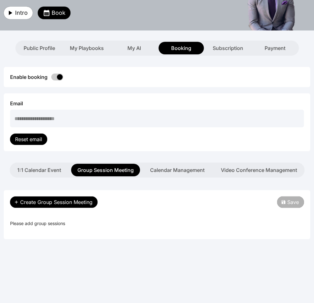
scroll to position [101, 0]
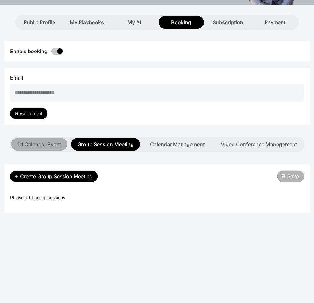
click at [47, 147] on button "1:1 Calendar Event" at bounding box center [39, 144] width 56 height 13
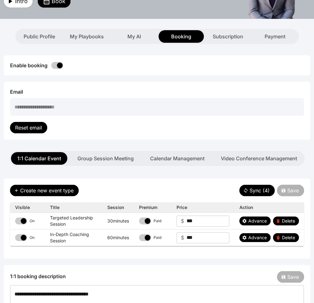
scroll to position [22, 0]
